Goal: Information Seeking & Learning: Check status

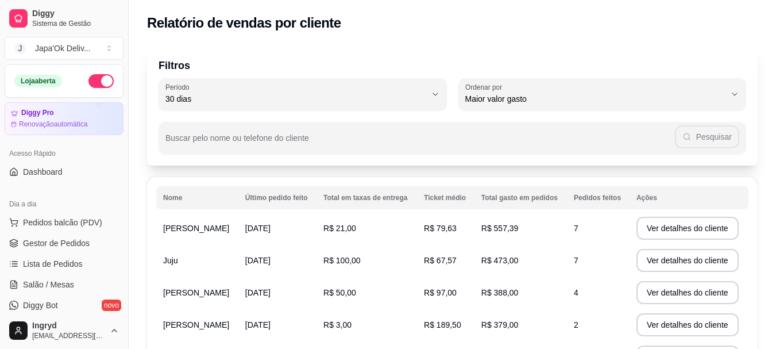
select select "30"
select select "HIGHEST_TOTAL_SPENT_WITH_ORDERS"
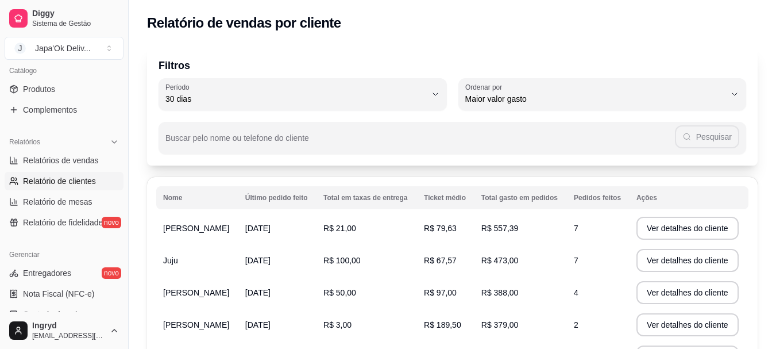
scroll to position [115, 0]
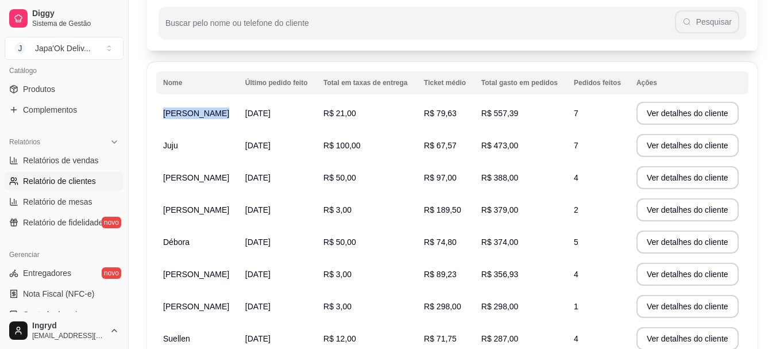
drag, startPoint x: 156, startPoint y: 108, endPoint x: 269, endPoint y: 126, distance: 114.6
click at [269, 126] on tr "[PERSON_NAME] [DATE] R$ 21,00 R$ 79,63 R$ 557,39 7 Ver detalhes do cliente" at bounding box center [452, 113] width 592 height 32
drag, startPoint x: 188, startPoint y: 149, endPoint x: 199, endPoint y: 149, distance: 11.5
click at [199, 149] on td "Juju" at bounding box center [197, 145] width 82 height 32
drag, startPoint x: 182, startPoint y: 111, endPoint x: 246, endPoint y: 111, distance: 64.3
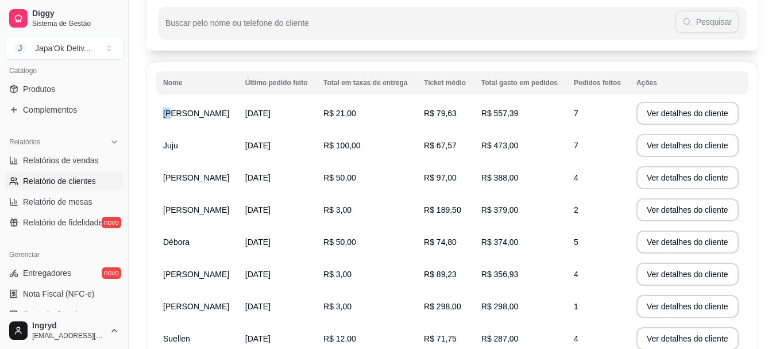
click at [238, 111] on td "[PERSON_NAME]" at bounding box center [197, 113] width 82 height 32
click at [208, 142] on td "Juju" at bounding box center [197, 145] width 82 height 32
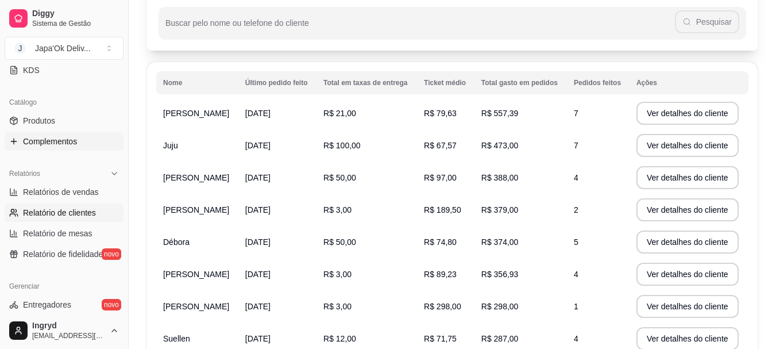
scroll to position [230, 0]
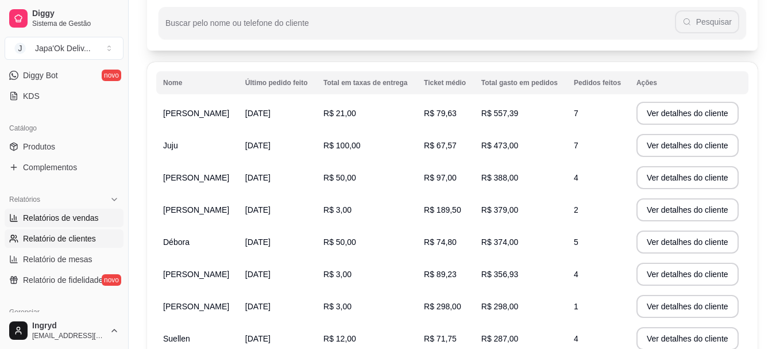
click at [21, 215] on link "Relatórios de vendas" at bounding box center [64, 217] width 119 height 18
select select "ALL"
select select "0"
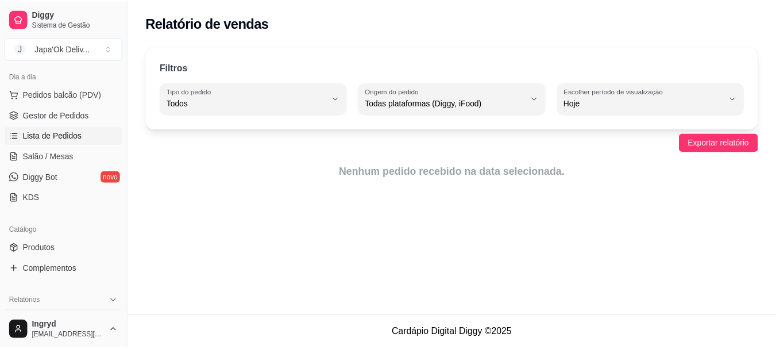
scroll to position [115, 0]
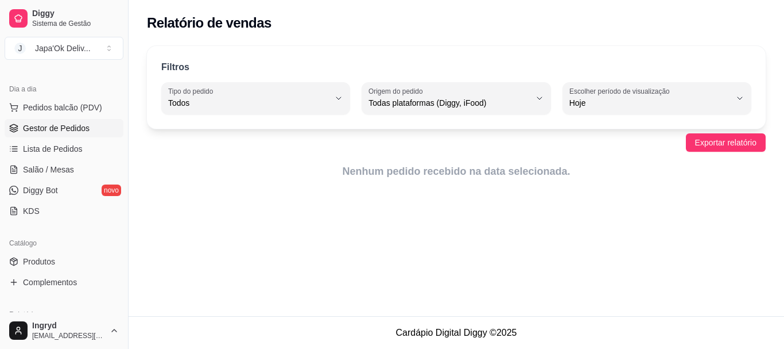
click at [25, 135] on link "Gestor de Pedidos" at bounding box center [64, 128] width 119 height 18
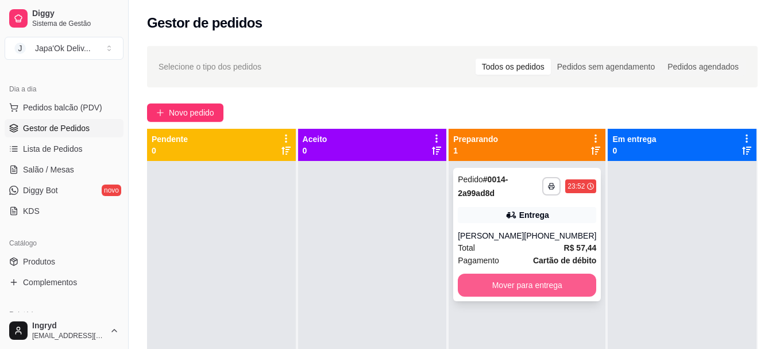
click at [539, 296] on button "Mover para entrega" at bounding box center [527, 284] width 138 height 23
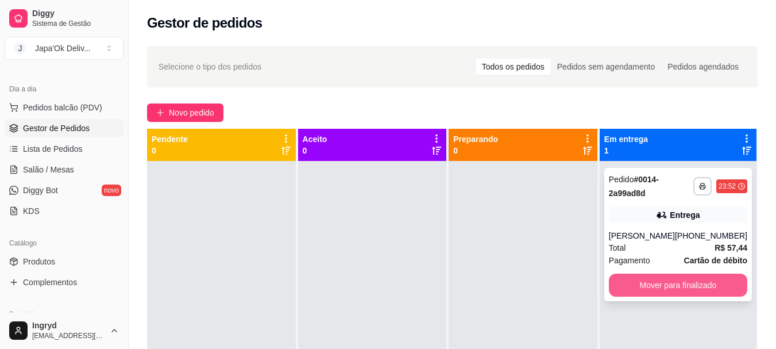
click at [656, 290] on button "Mover para finalizado" at bounding box center [678, 284] width 138 height 23
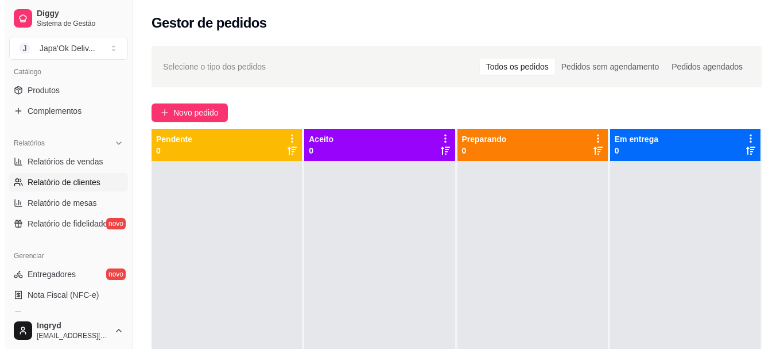
scroll to position [287, 0]
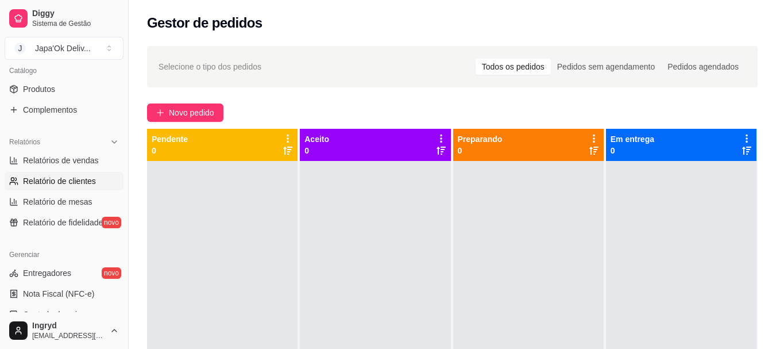
click at [44, 177] on span "Relatório de clientes" at bounding box center [59, 180] width 73 height 11
select select "30"
select select "HIGHEST_TOTAL_SPENT_WITH_ORDERS"
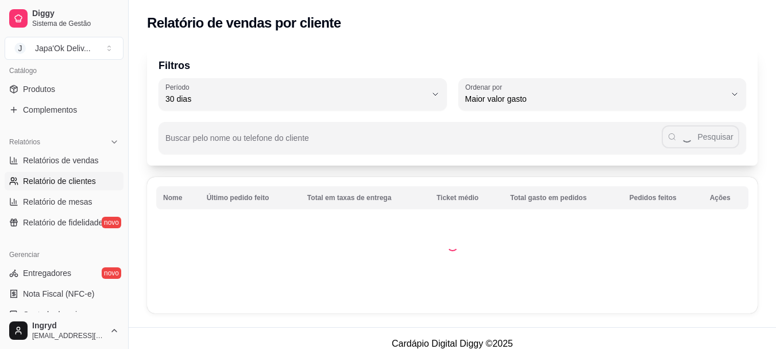
click at [29, 170] on ul "Relatórios de vendas Relatório de clientes Relatório de mesas Relatório de fide…" at bounding box center [64, 191] width 119 height 80
drag, startPoint x: 42, startPoint y: 153, endPoint x: 16, endPoint y: 156, distance: 26.0
click at [41, 153] on link "Relatórios de vendas" at bounding box center [64, 160] width 119 height 18
select select "ALL"
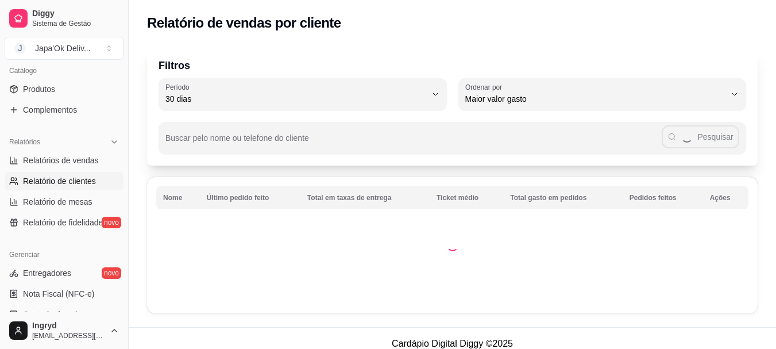
select select "0"
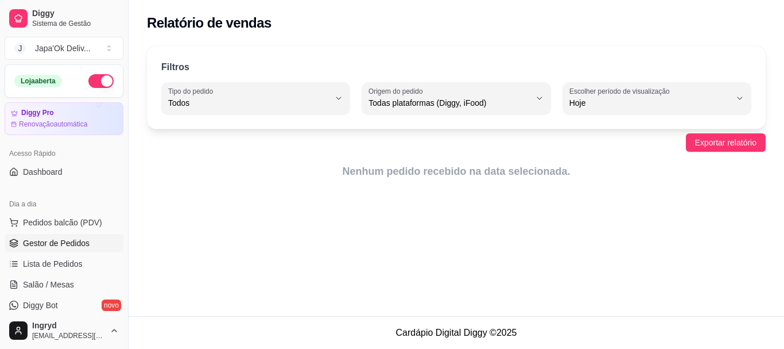
click at [32, 243] on span "Gestor de Pedidos" at bounding box center [56, 242] width 67 height 11
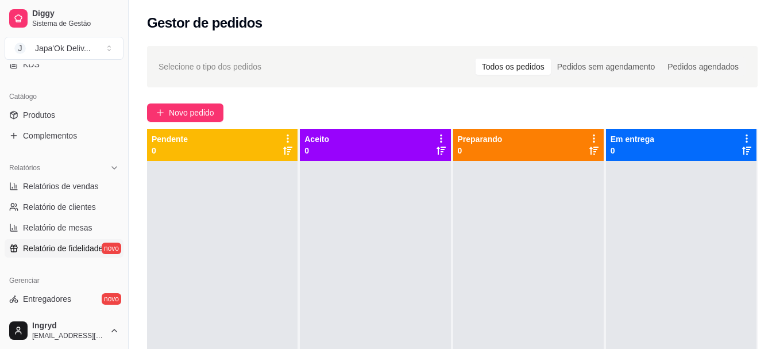
scroll to position [230, 0]
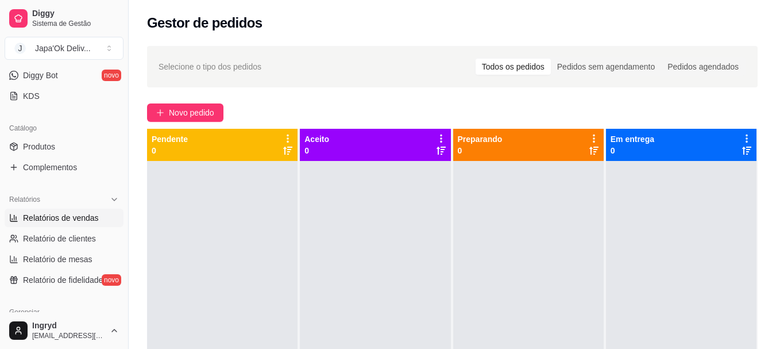
click at [45, 224] on link "Relatórios de vendas" at bounding box center [64, 217] width 119 height 18
select select "ALL"
select select "0"
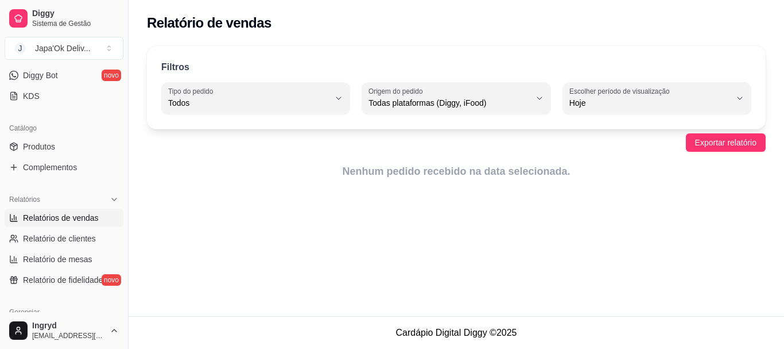
click at [657, 111] on button "Escolher período de visualização Hoje" at bounding box center [657, 98] width 189 height 32
click at [599, 132] on span "Hoje" at bounding box center [651, 130] width 153 height 11
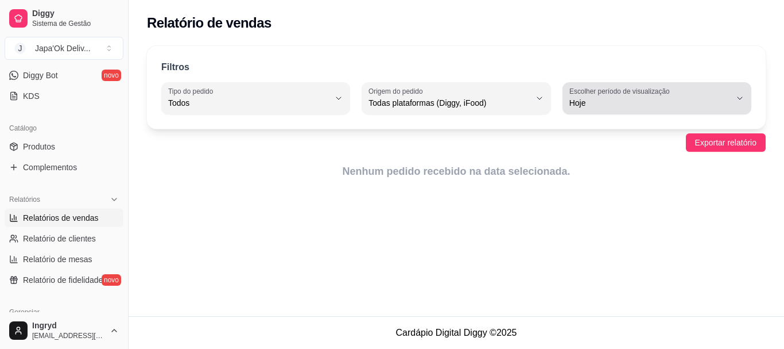
click at [597, 102] on span "Hoje" at bounding box center [650, 102] width 161 height 11
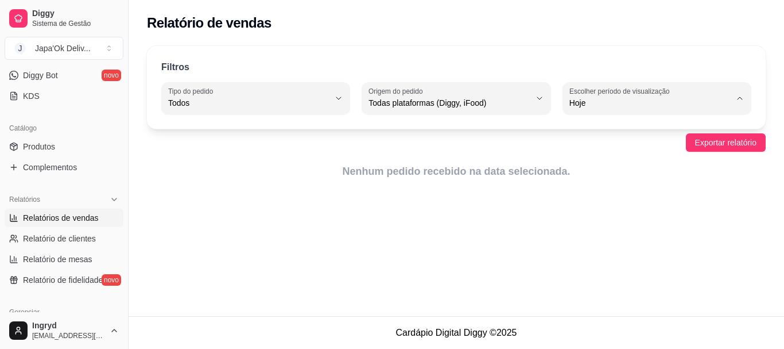
click at [579, 146] on span "Ontem" at bounding box center [651, 149] width 153 height 11
type input "1"
select select "1"
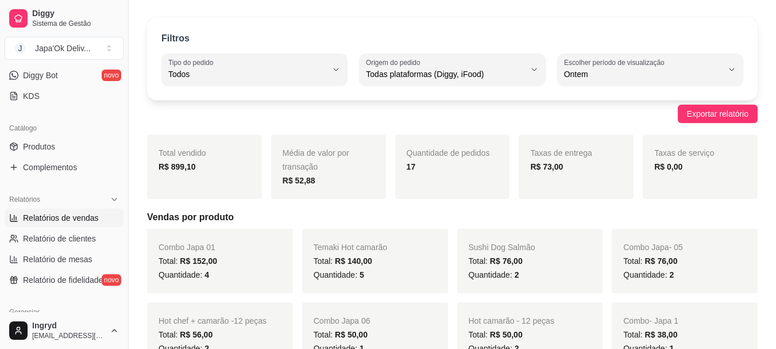
scroll to position [57, 0]
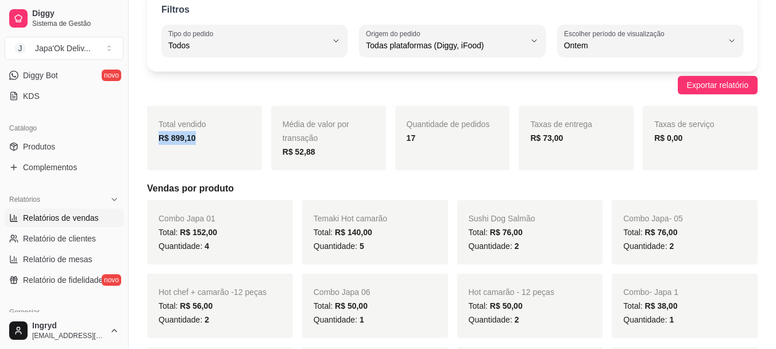
drag, startPoint x: 153, startPoint y: 134, endPoint x: 215, endPoint y: 164, distance: 68.3
click at [204, 141] on div "Total vendido R$ 899,10" at bounding box center [204, 138] width 115 height 64
click at [181, 150] on div "Total vendido R$ 899,10" at bounding box center [204, 138] width 115 height 64
drag, startPoint x: 529, startPoint y: 137, endPoint x: 567, endPoint y: 150, distance: 40.1
click at [567, 150] on div "Taxas de entrega R$ 73,00" at bounding box center [576, 138] width 115 height 64
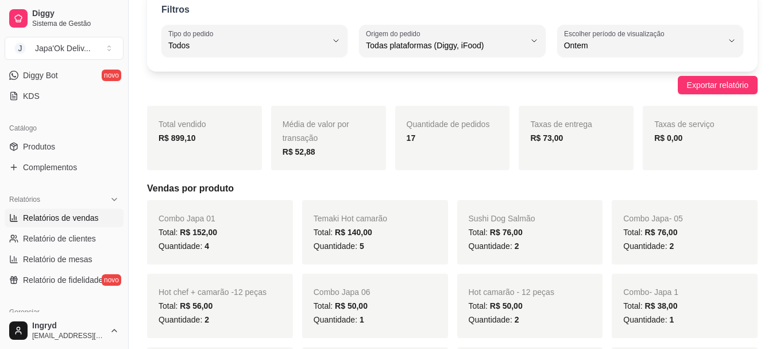
click at [318, 140] on div "Média de valor por transação R$ 52,88" at bounding box center [328, 138] width 115 height 64
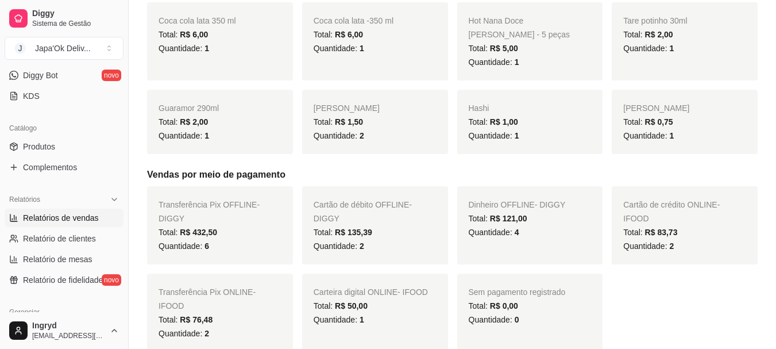
scroll to position [574, 0]
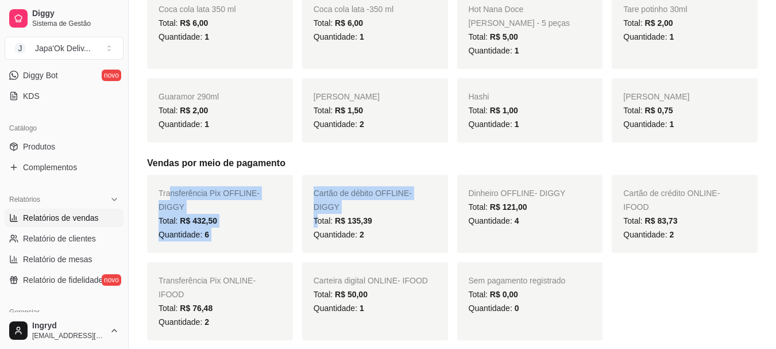
drag, startPoint x: 168, startPoint y: 171, endPoint x: 322, endPoint y: 178, distance: 154.0
click at [320, 181] on div "Transferência Pix OFFLINE - DIGGY Total: R$ 432,50 Quantidade: 6 Cartão de débi…" at bounding box center [452, 257] width 610 height 165
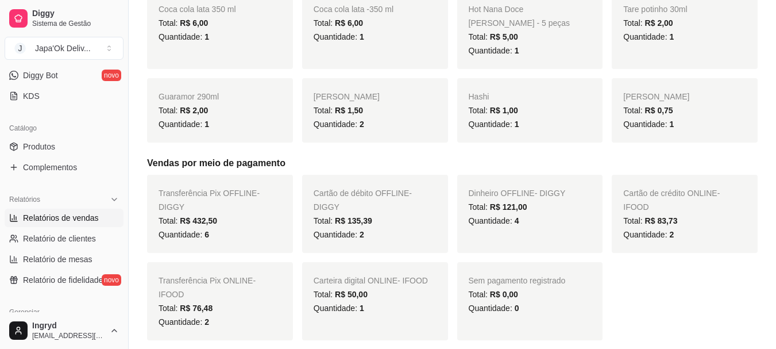
click at [388, 114] on div "Shoyu sashe Total: R$ 1,50 Quantidade: 2" at bounding box center [375, 110] width 146 height 64
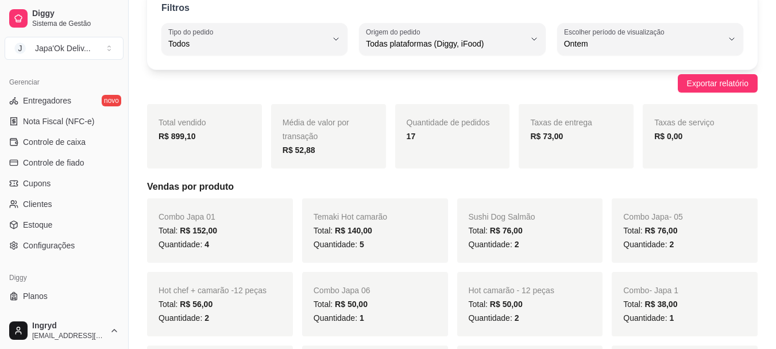
scroll to position [0, 0]
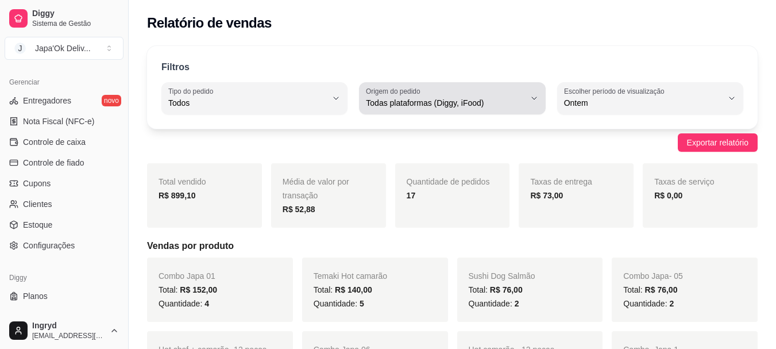
click at [401, 109] on button "Origem do pedido Todas plataformas (Diggy, iFood)" at bounding box center [452, 98] width 186 height 32
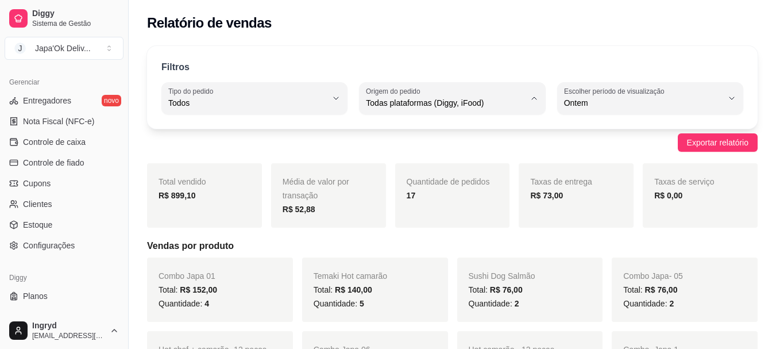
click at [373, 166] on span "iFood" at bounding box center [447, 168] width 150 height 11
type input "IFOOD"
select select "IFOOD"
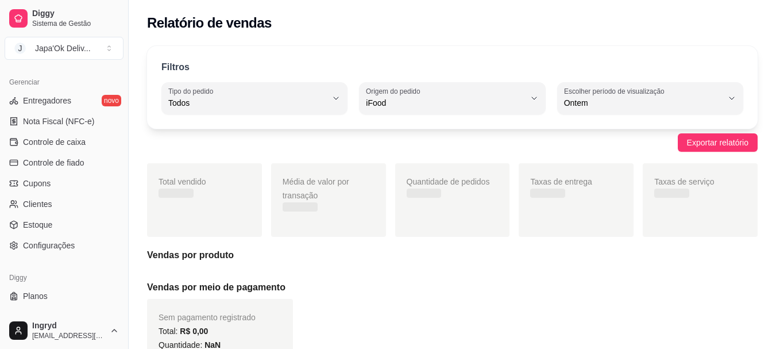
scroll to position [11, 0]
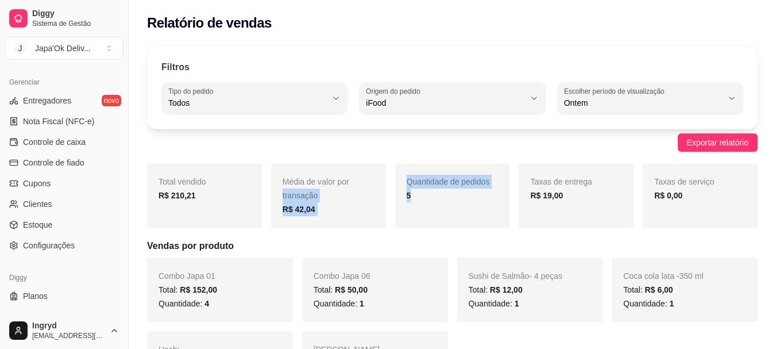
drag, startPoint x: 384, startPoint y: 183, endPoint x: 414, endPoint y: 192, distance: 32.0
click at [414, 192] on div "Total vendido R$ 210,21 Média de valor por transação R$ 42,04 Quantidade de ped…" at bounding box center [452, 195] width 610 height 64
drag, startPoint x: 447, startPoint y: 183, endPoint x: 447, endPoint y: 204, distance: 20.7
click at [447, 184] on span "Quantidade de pedidos" at bounding box center [448, 181] width 83 height 9
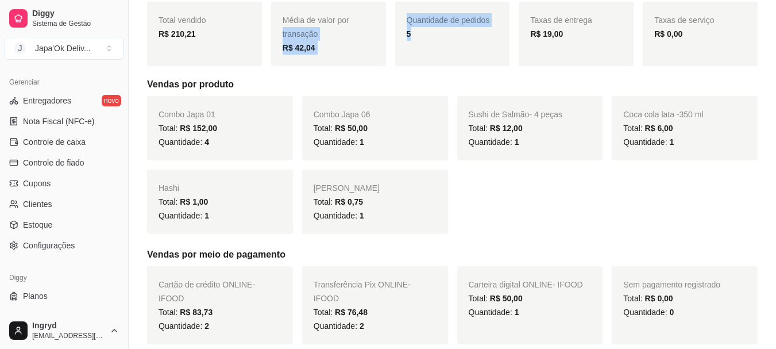
scroll to position [0, 0]
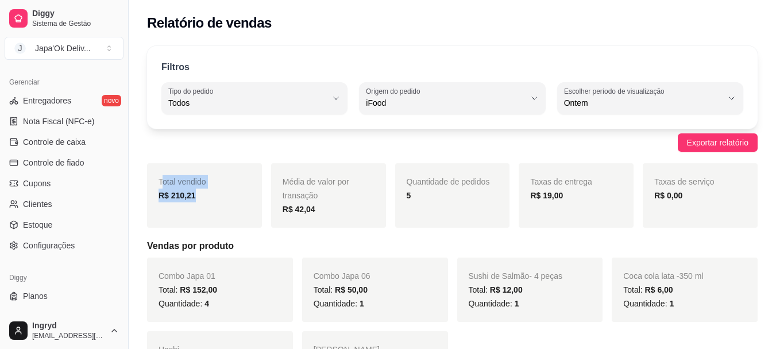
drag, startPoint x: 168, startPoint y: 188, endPoint x: 248, endPoint y: 200, distance: 80.7
click at [248, 200] on div "Total vendido R$ 210,21" at bounding box center [204, 195] width 115 height 64
click at [230, 200] on div "R$ 210,21" at bounding box center [204, 195] width 92 height 14
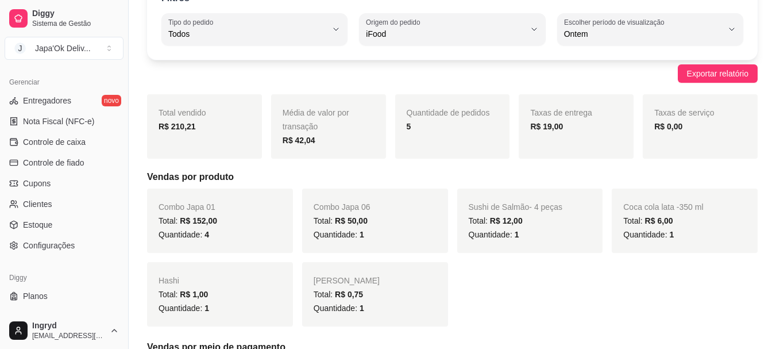
scroll to position [57, 0]
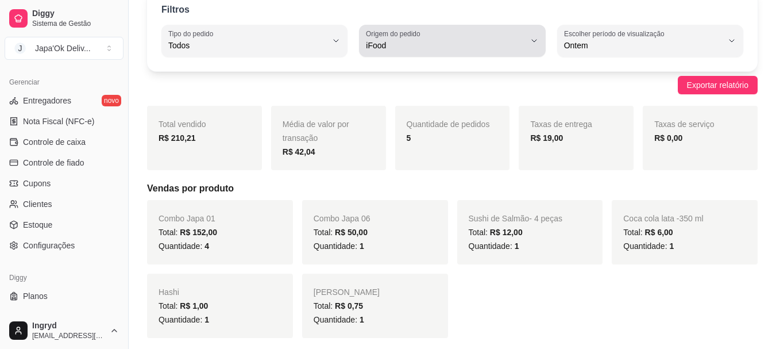
click at [390, 53] on button "Origem do pedido iFood" at bounding box center [452, 41] width 186 height 32
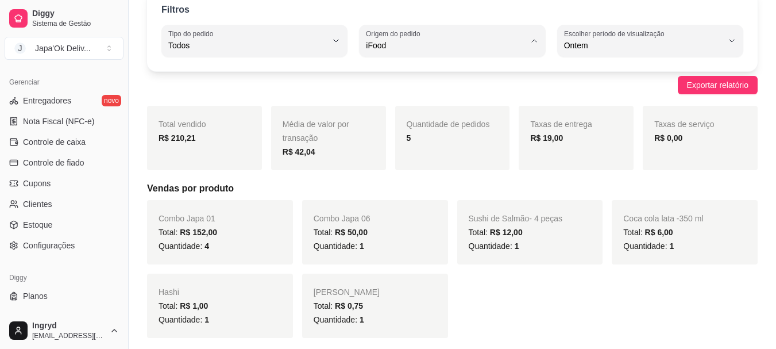
click at [382, 74] on span "Todas plataformas (Diggy, iFood)" at bounding box center [447, 72] width 150 height 11
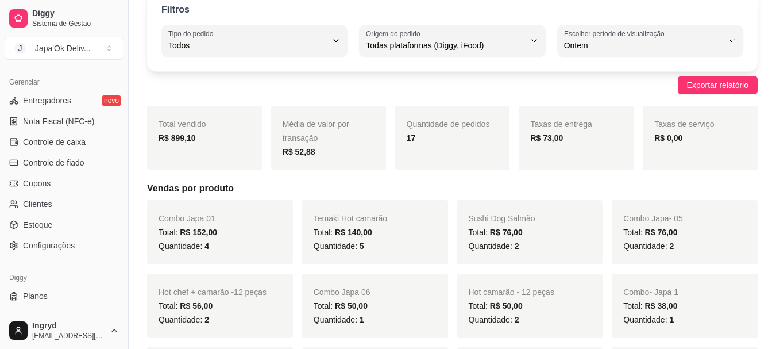
type input "ALL"
select select "ALL"
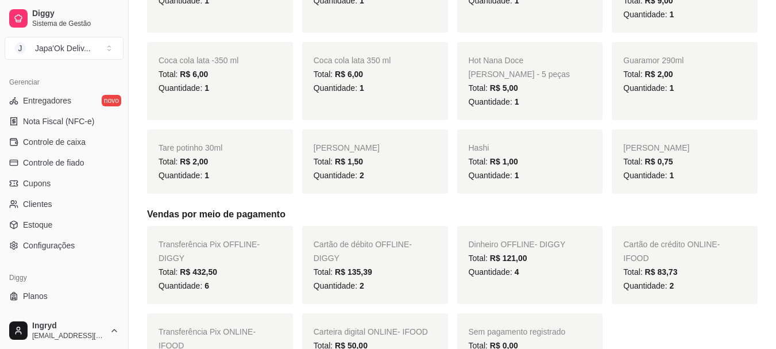
scroll to position [574, 0]
